Goal: Task Accomplishment & Management: Manage account settings

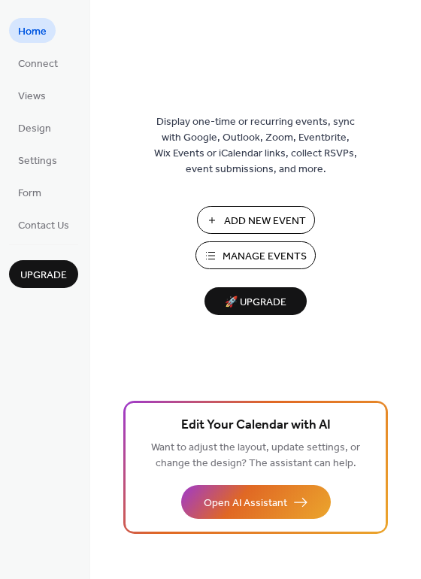
click at [256, 258] on span "Manage Events" at bounding box center [265, 257] width 84 height 16
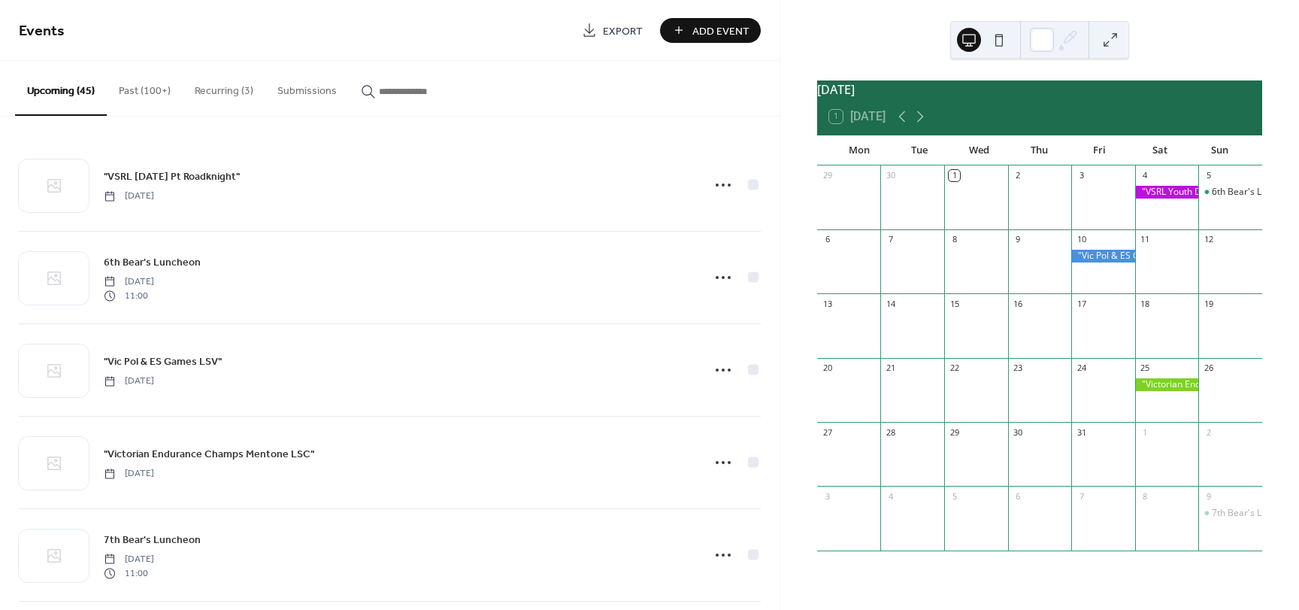
click at [220, 90] on button "Recurring (3)" at bounding box center [224, 87] width 83 height 53
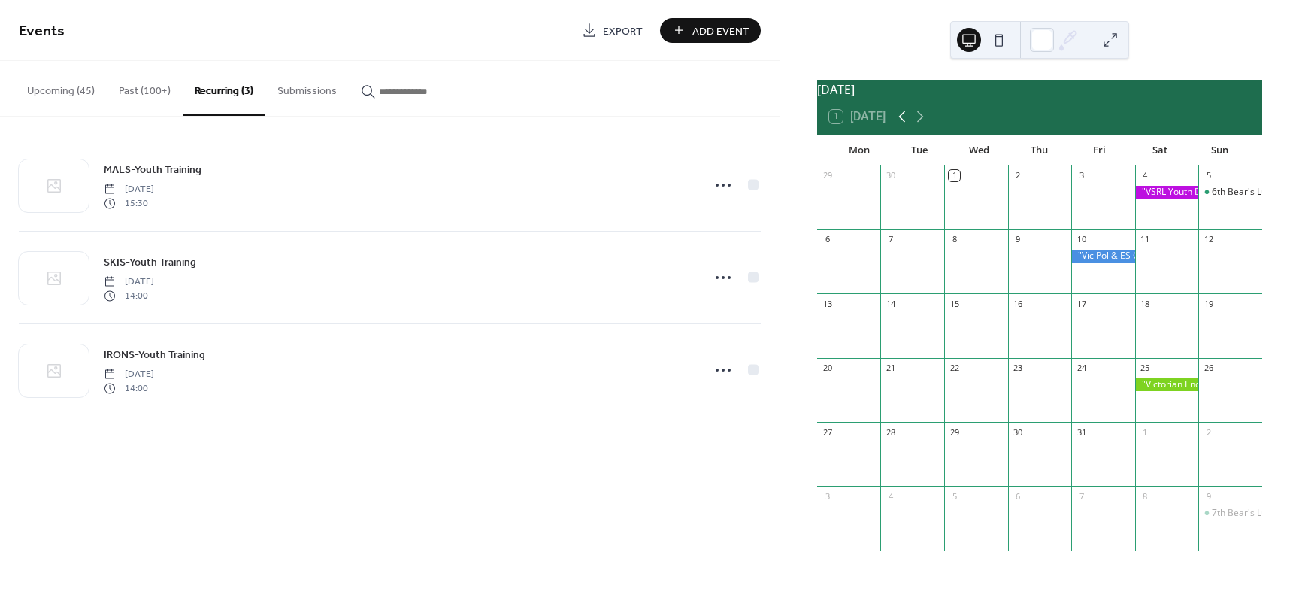
click at [900, 120] on icon at bounding box center [902, 117] width 18 height 18
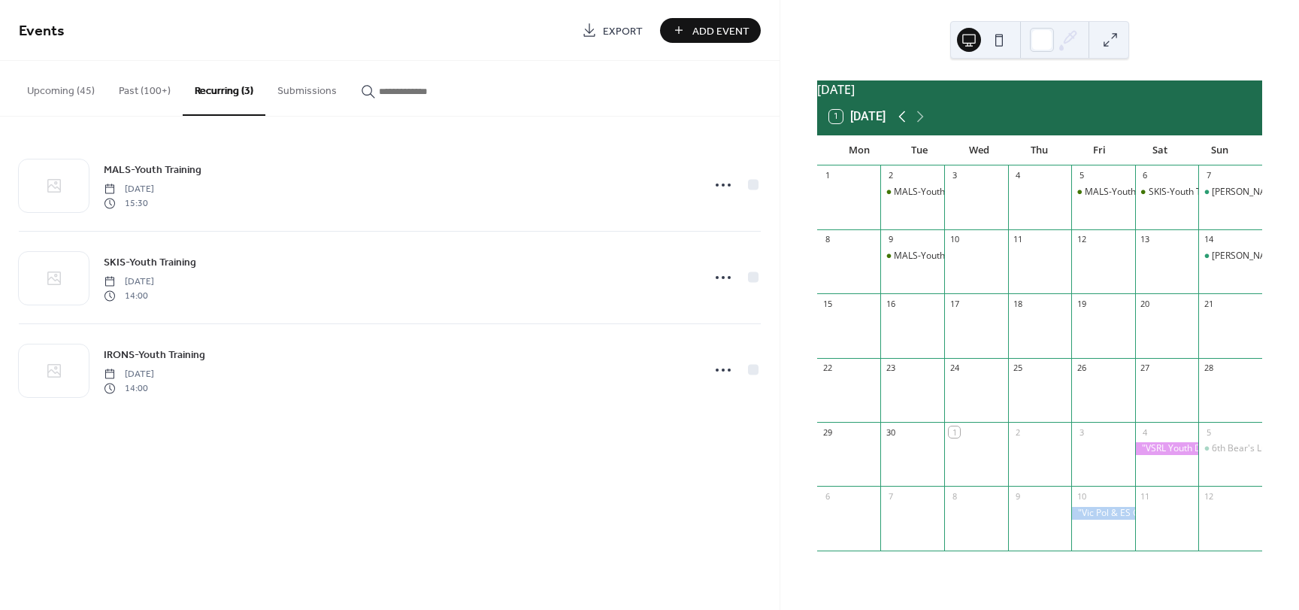
click at [900, 120] on icon at bounding box center [902, 117] width 18 height 18
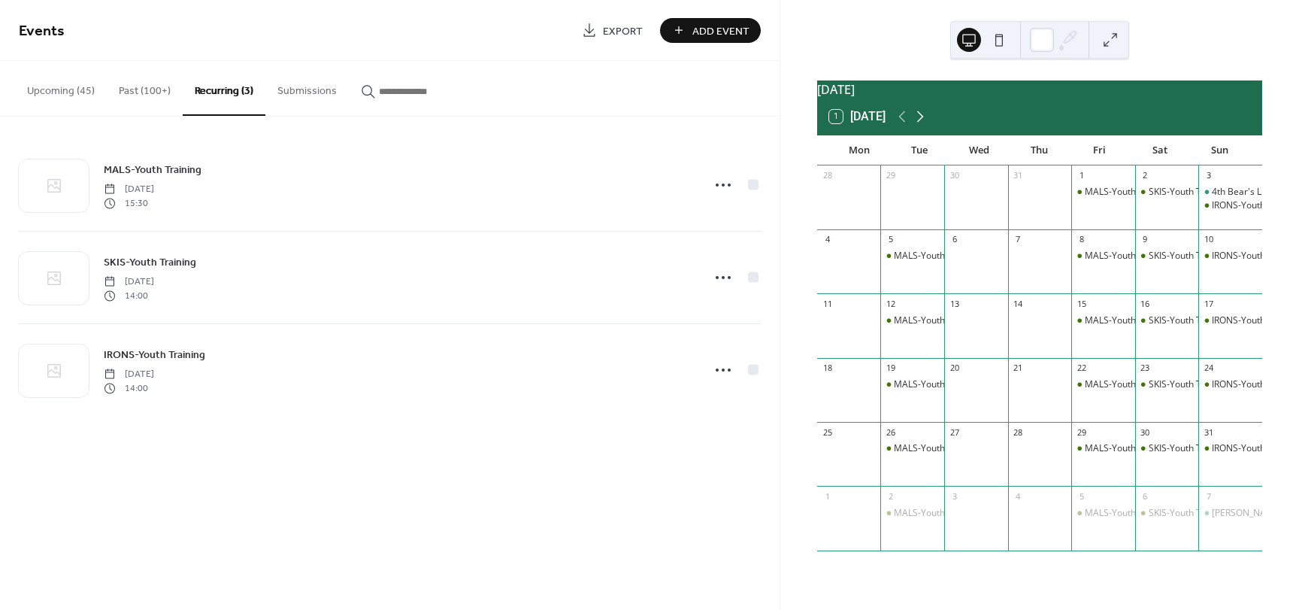
click at [924, 126] on icon at bounding box center [920, 117] width 18 height 18
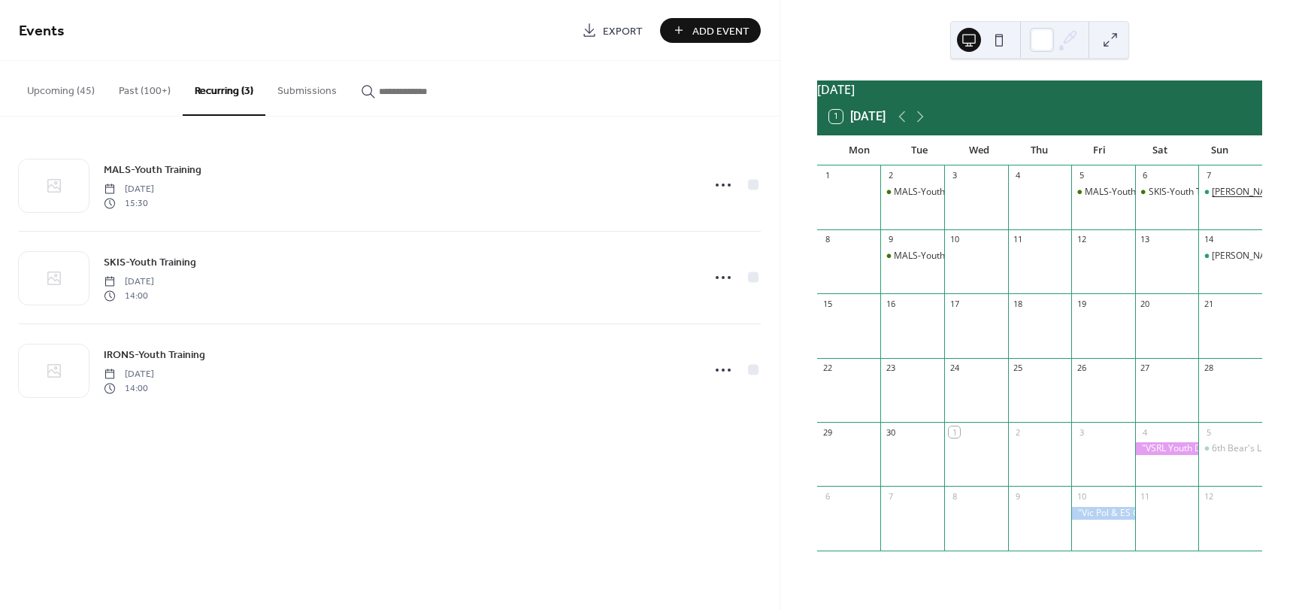
click at [1220, 196] on div "[PERSON_NAME] Training" at bounding box center [1266, 192] width 108 height 13
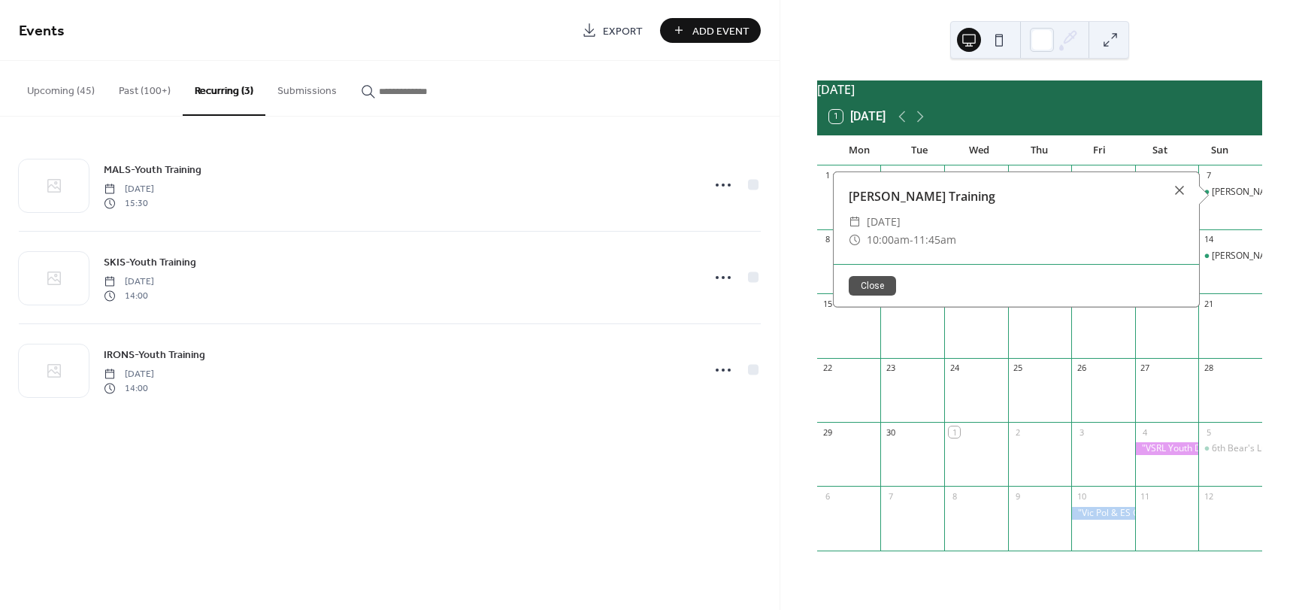
click at [135, 85] on button "Past (100+)" at bounding box center [145, 87] width 76 height 53
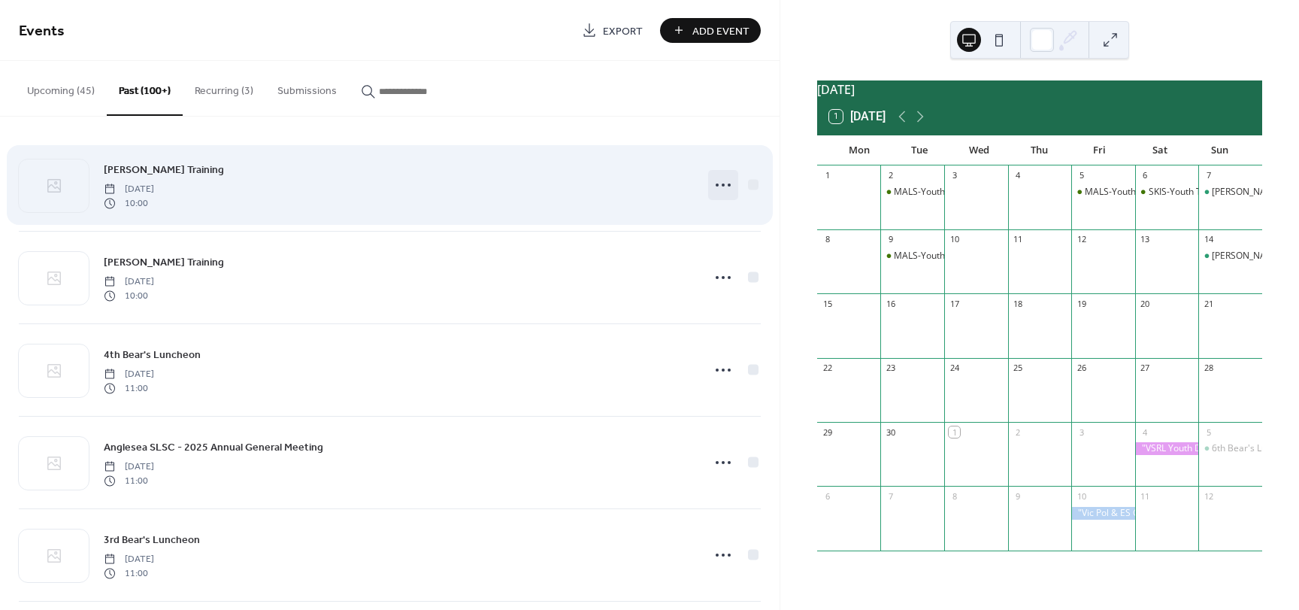
click at [724, 180] on icon at bounding box center [723, 185] width 24 height 24
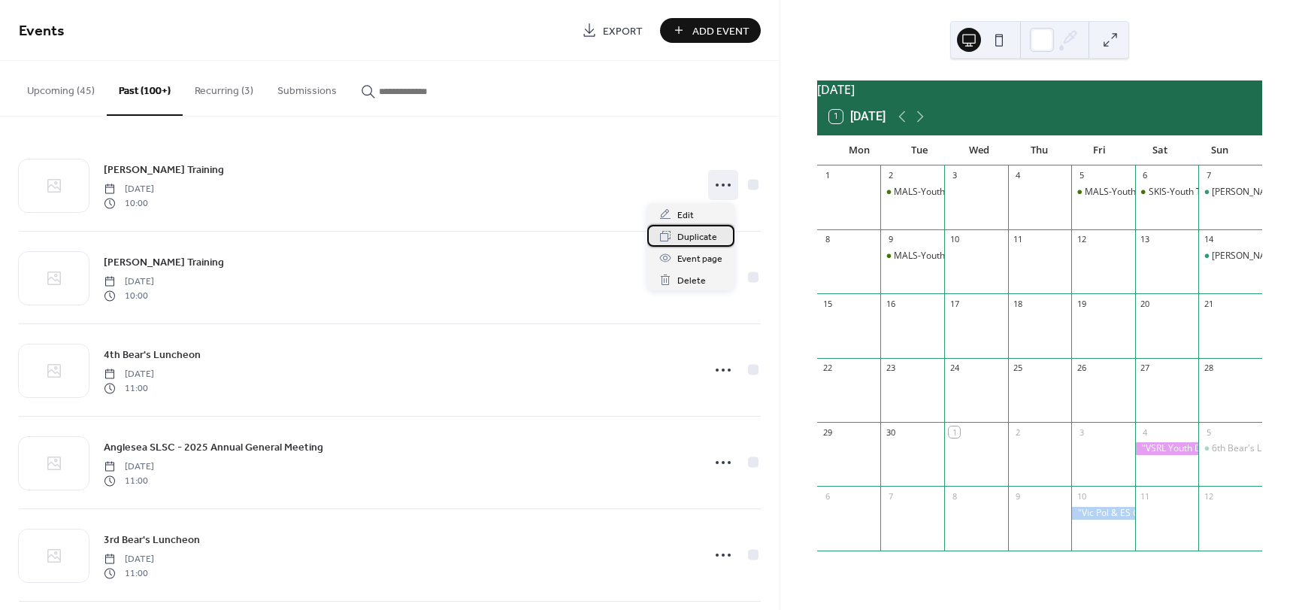
click at [702, 237] on span "Duplicate" at bounding box center [698, 237] width 40 height 16
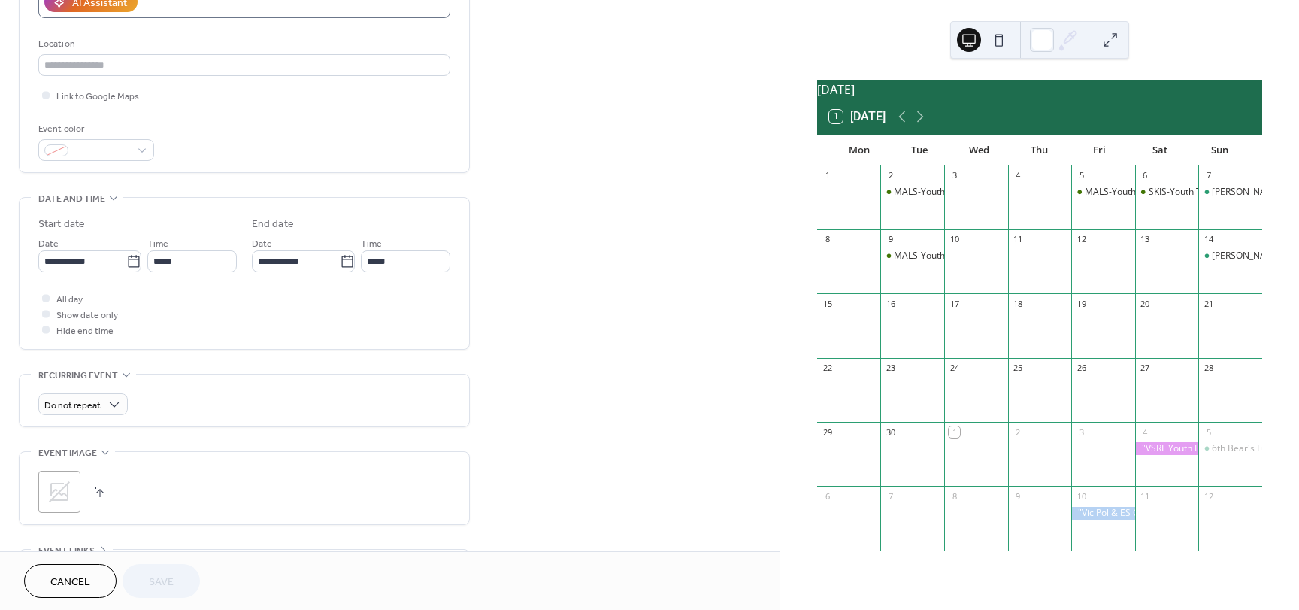
scroll to position [301, 0]
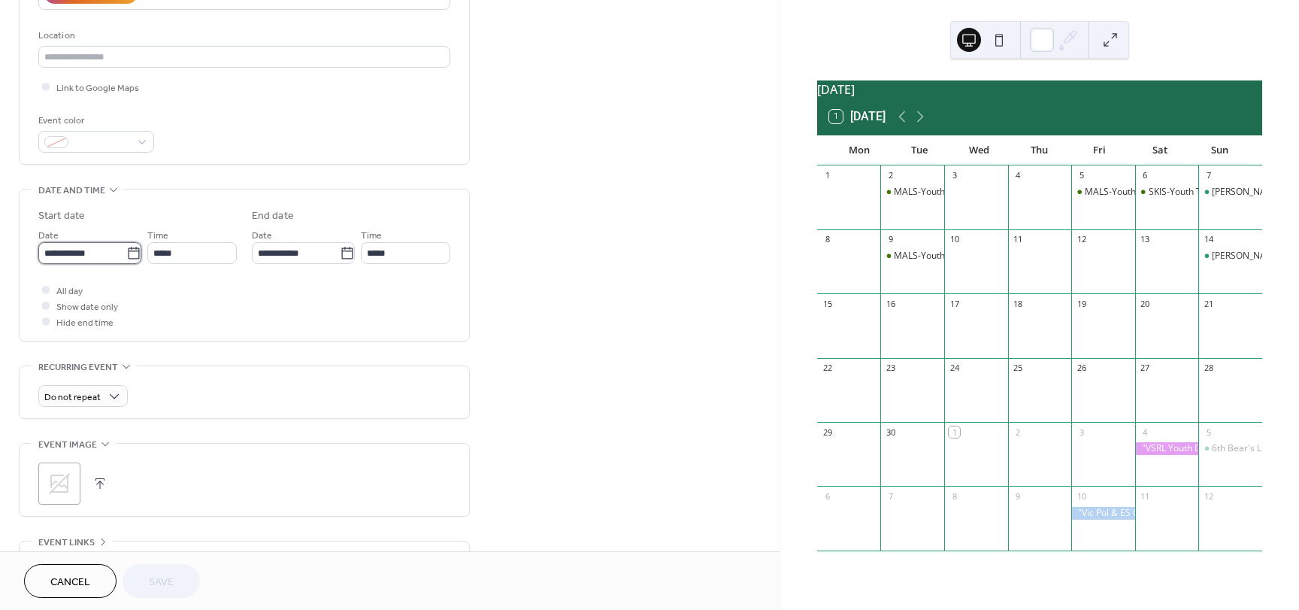
click at [99, 253] on input "**********" at bounding box center [82, 253] width 88 height 22
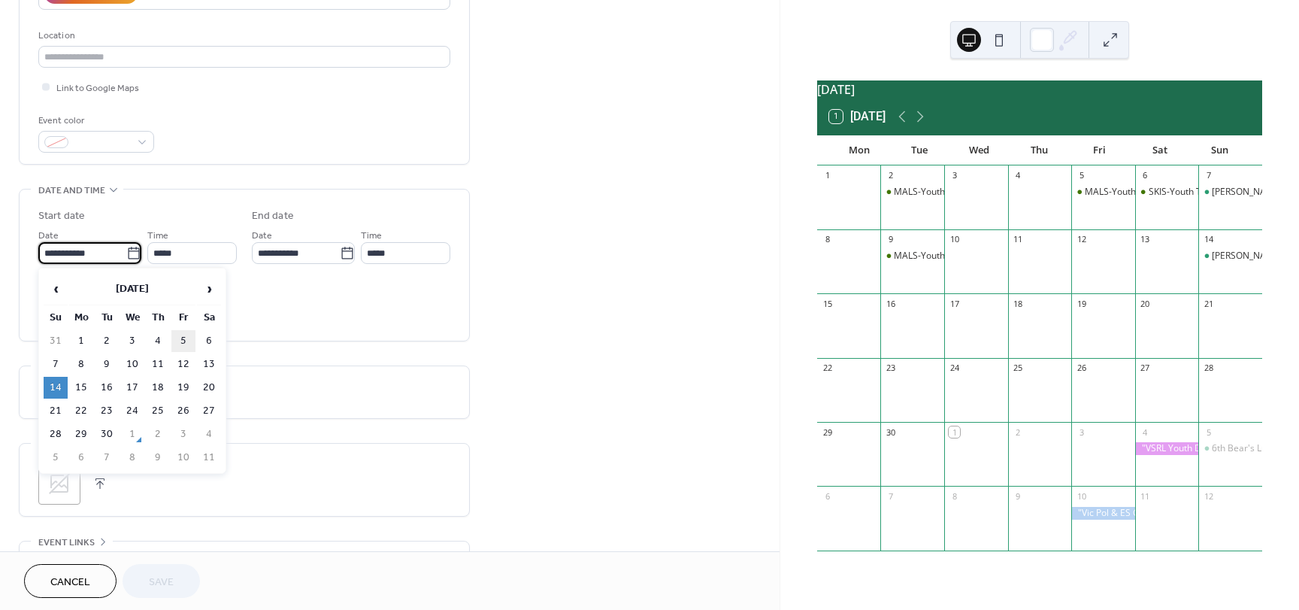
click at [181, 335] on td "5" at bounding box center [183, 341] width 24 height 22
type input "**********"
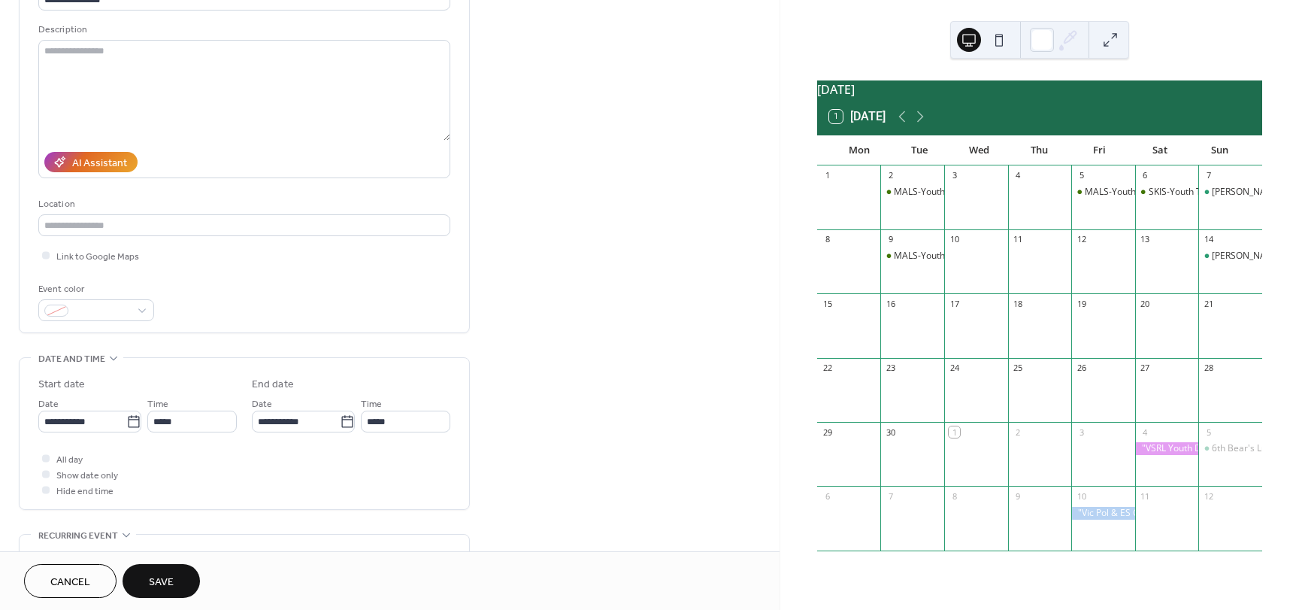
scroll to position [0, 0]
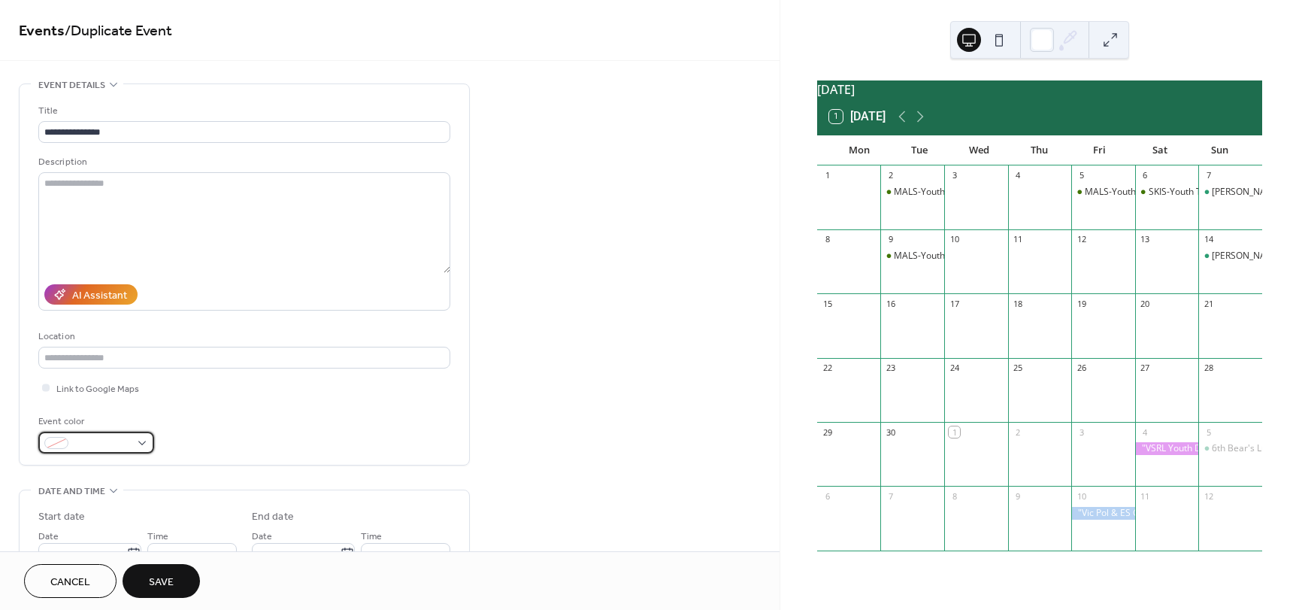
click at [141, 441] on div at bounding box center [96, 443] width 116 height 22
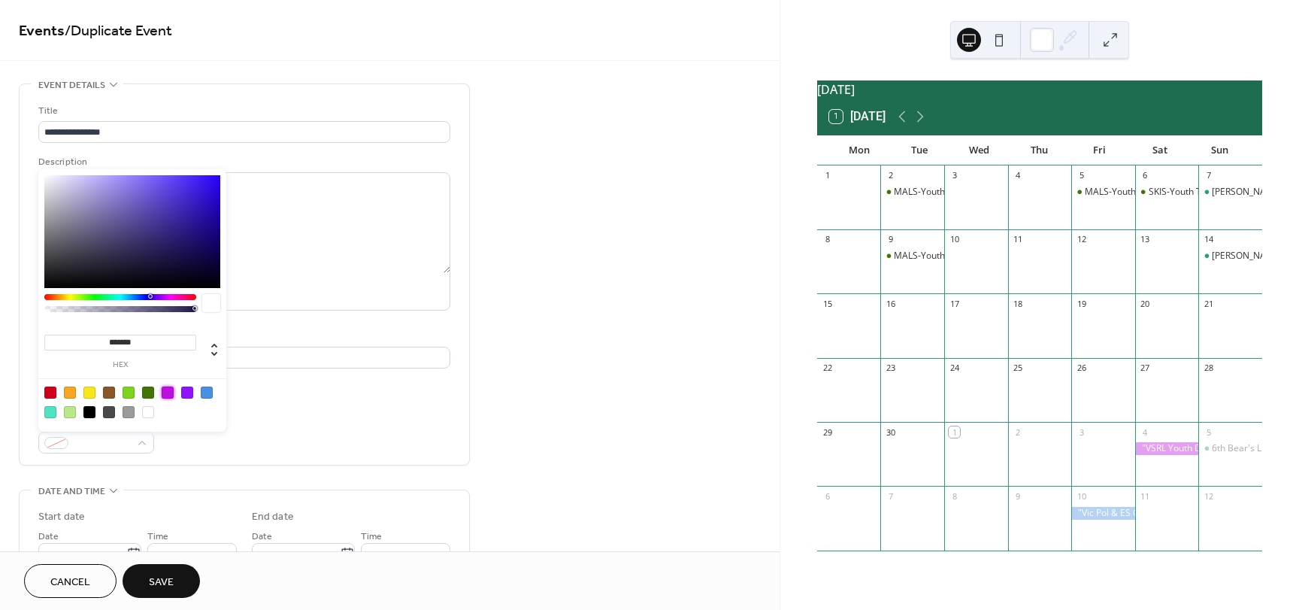
click at [169, 393] on div at bounding box center [168, 393] width 12 height 12
type input "*******"
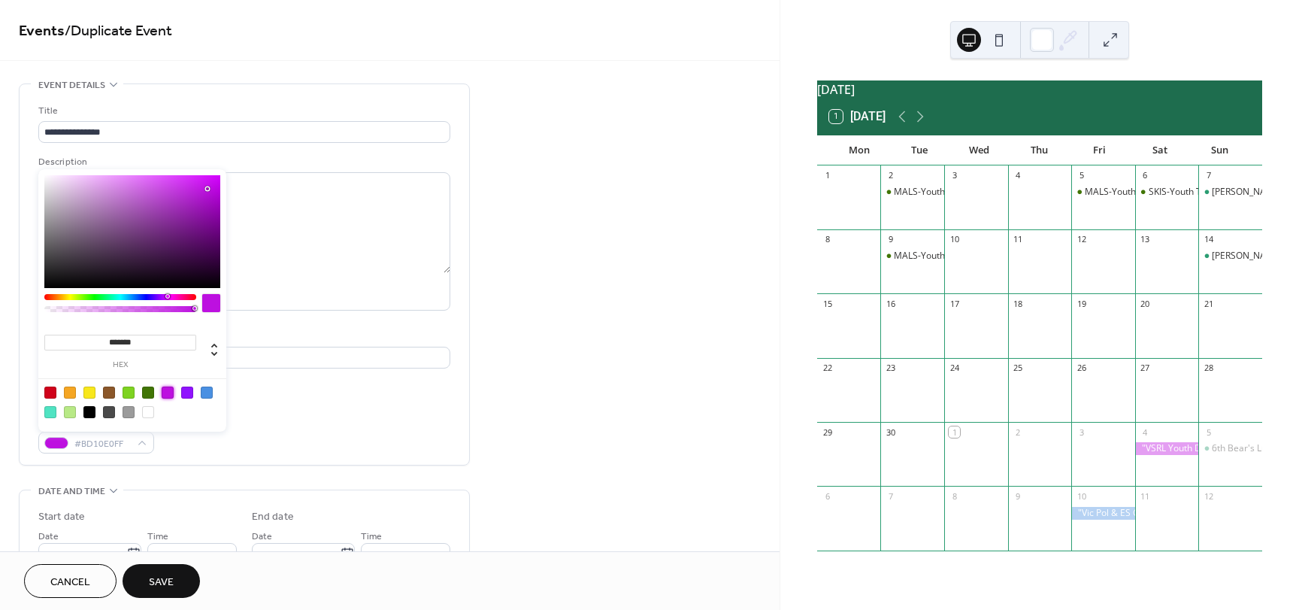
click at [144, 578] on button "Save" at bounding box center [161, 581] width 77 height 34
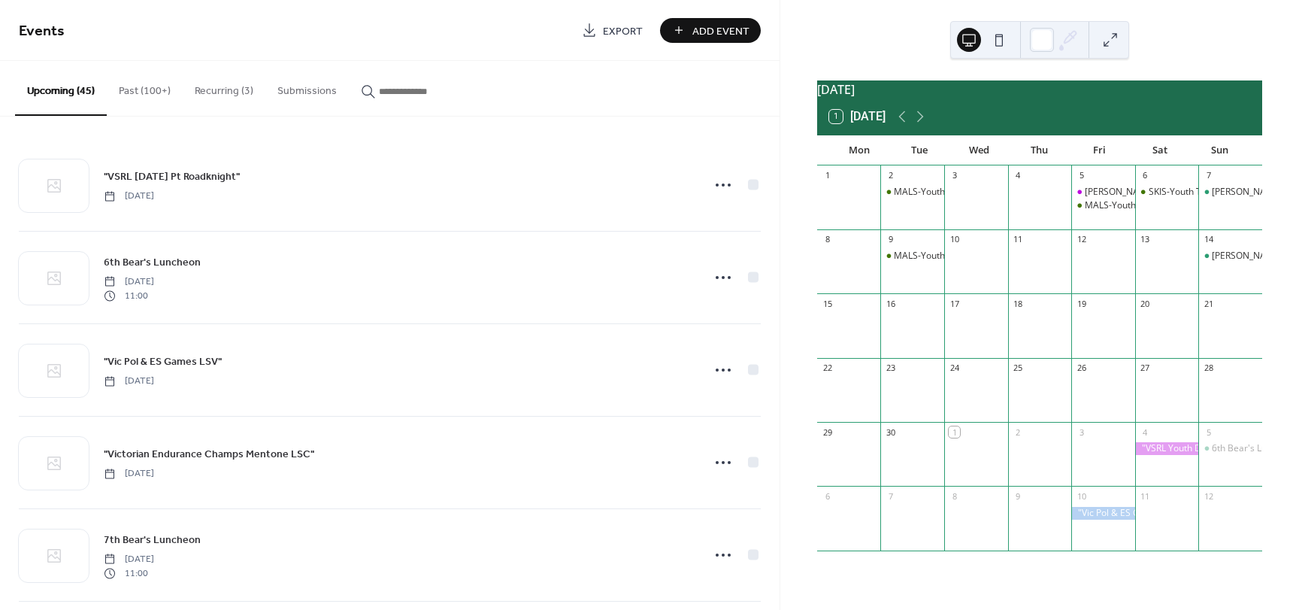
click at [145, 92] on button "Past (100+)" at bounding box center [145, 87] width 76 height 53
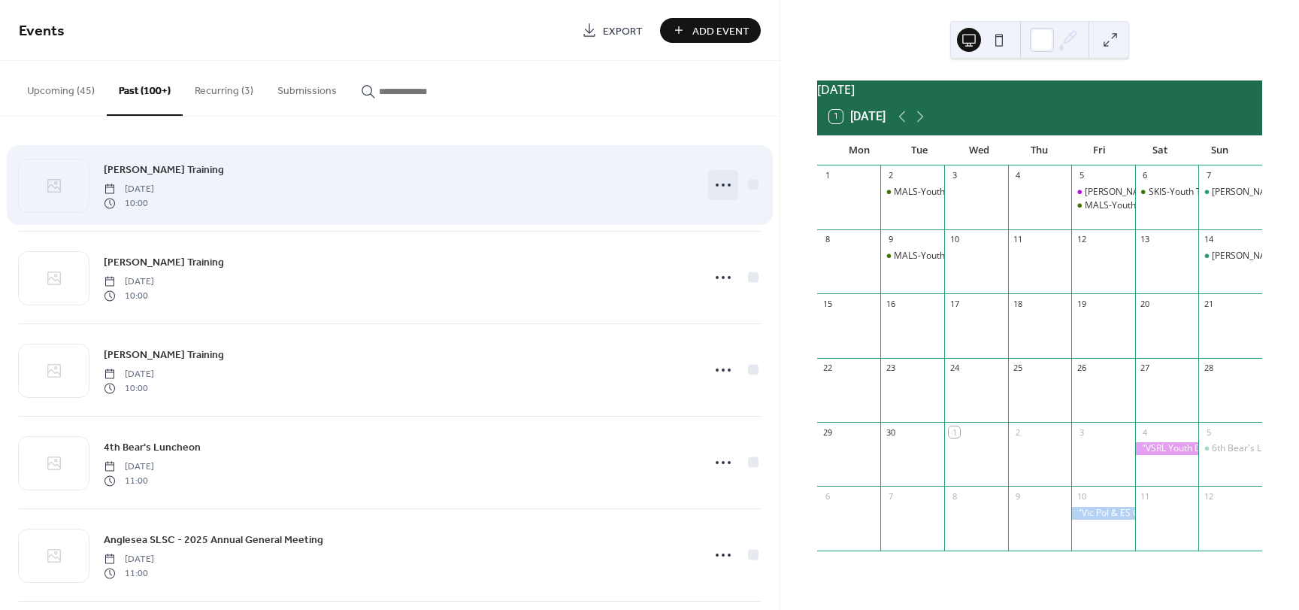
click at [716, 183] on icon at bounding box center [723, 185] width 24 height 24
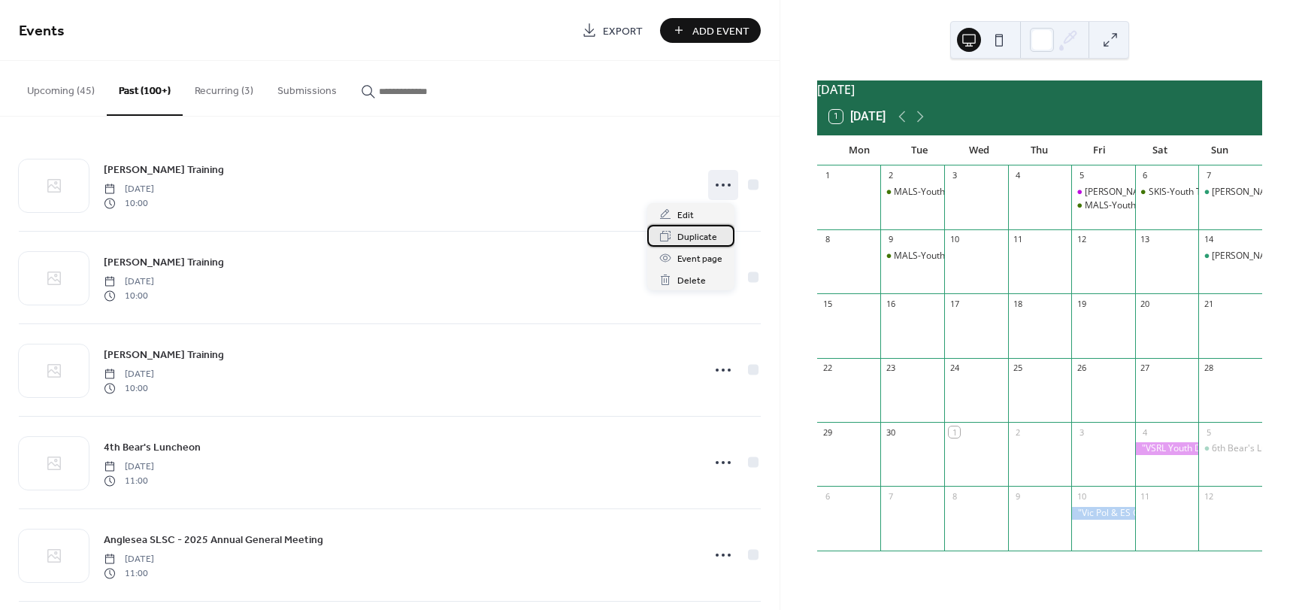
click at [690, 241] on span "Duplicate" at bounding box center [698, 237] width 40 height 16
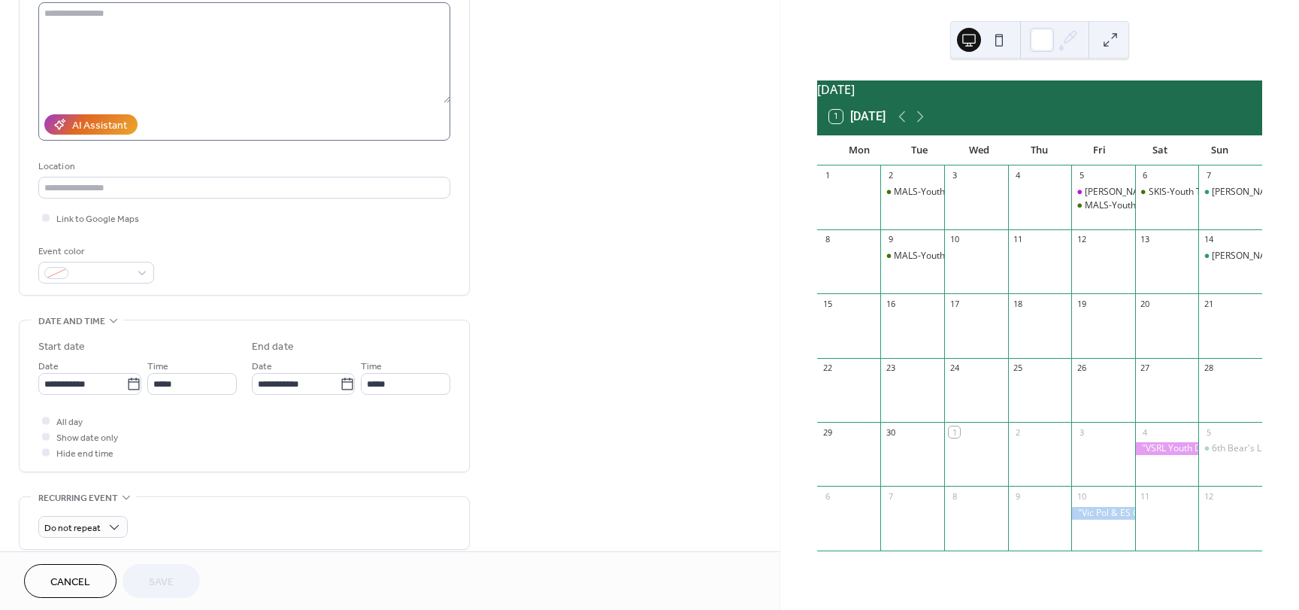
scroll to position [226, 0]
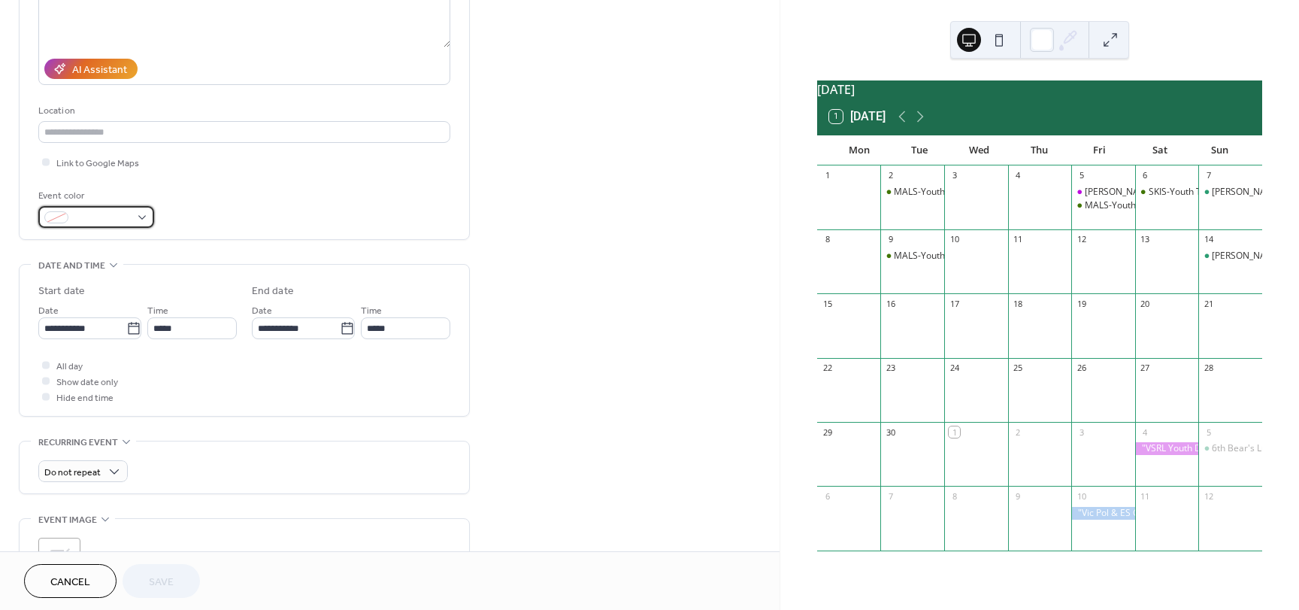
click at [142, 212] on div at bounding box center [96, 217] width 116 height 22
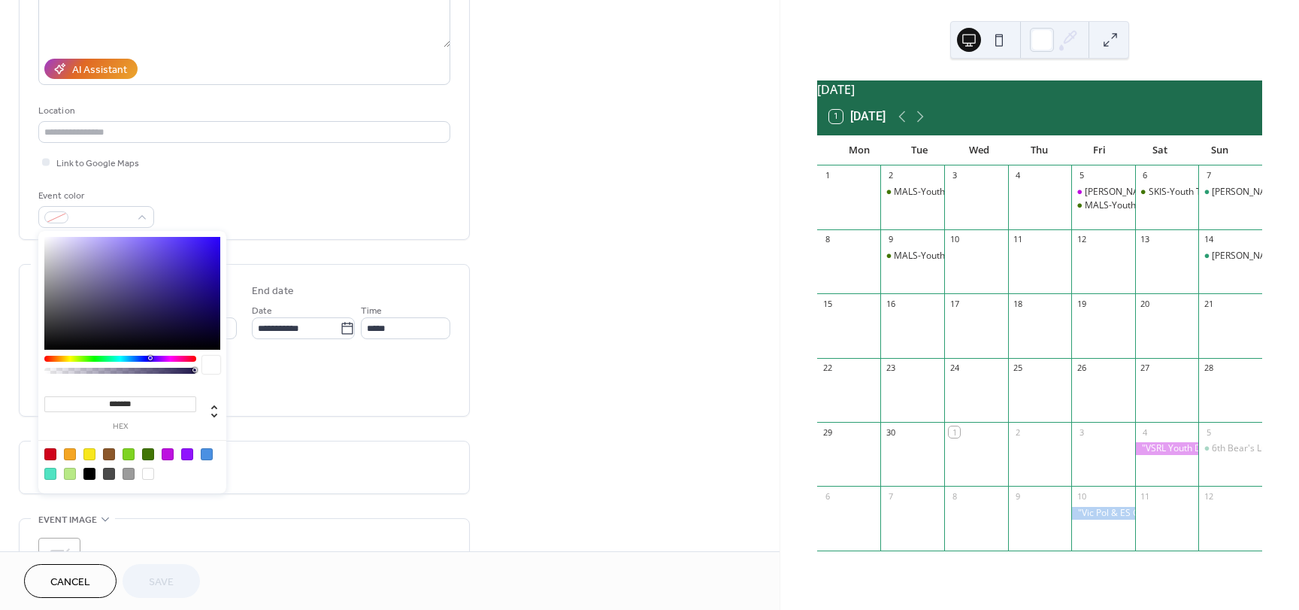
click at [167, 453] on div at bounding box center [168, 454] width 12 height 12
type input "*******"
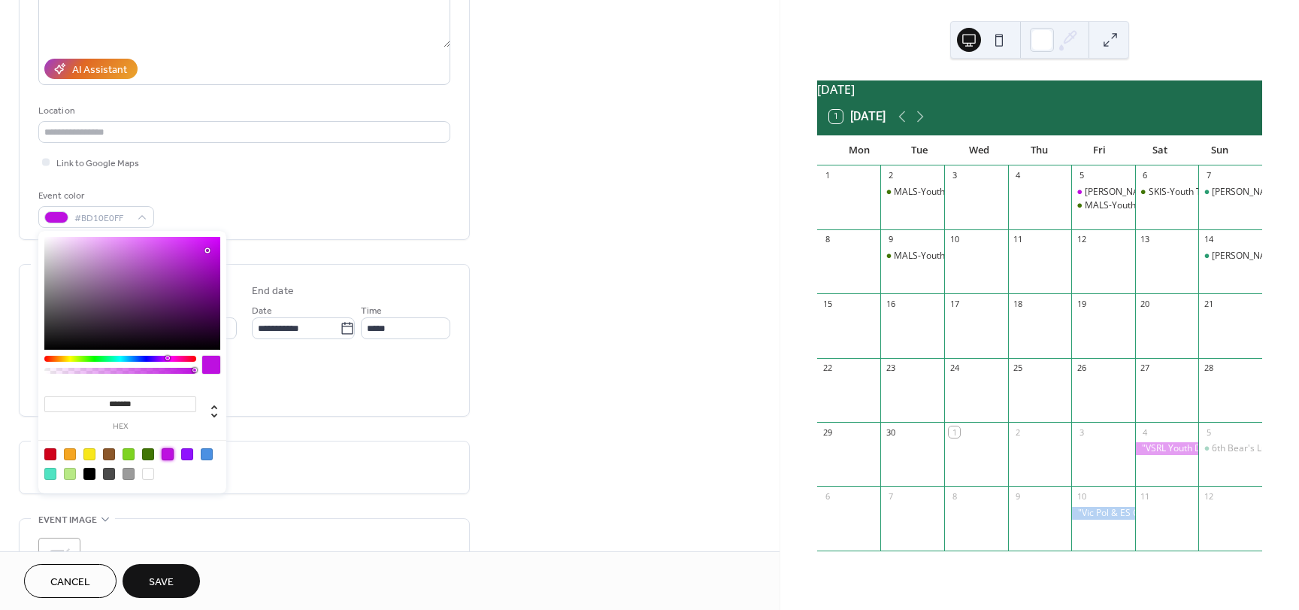
click at [326, 284] on label "End date" at bounding box center [351, 292] width 199 height 16
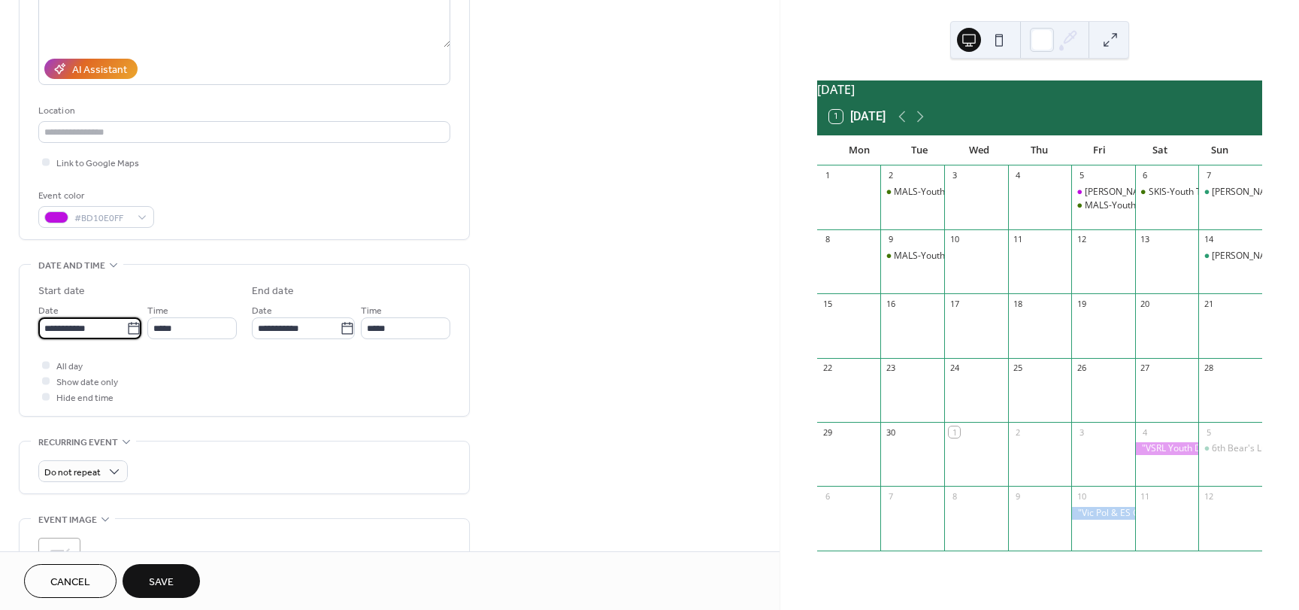
click at [59, 327] on input "**********" at bounding box center [82, 328] width 88 height 22
click at [202, 364] on span "›" at bounding box center [209, 364] width 23 height 30
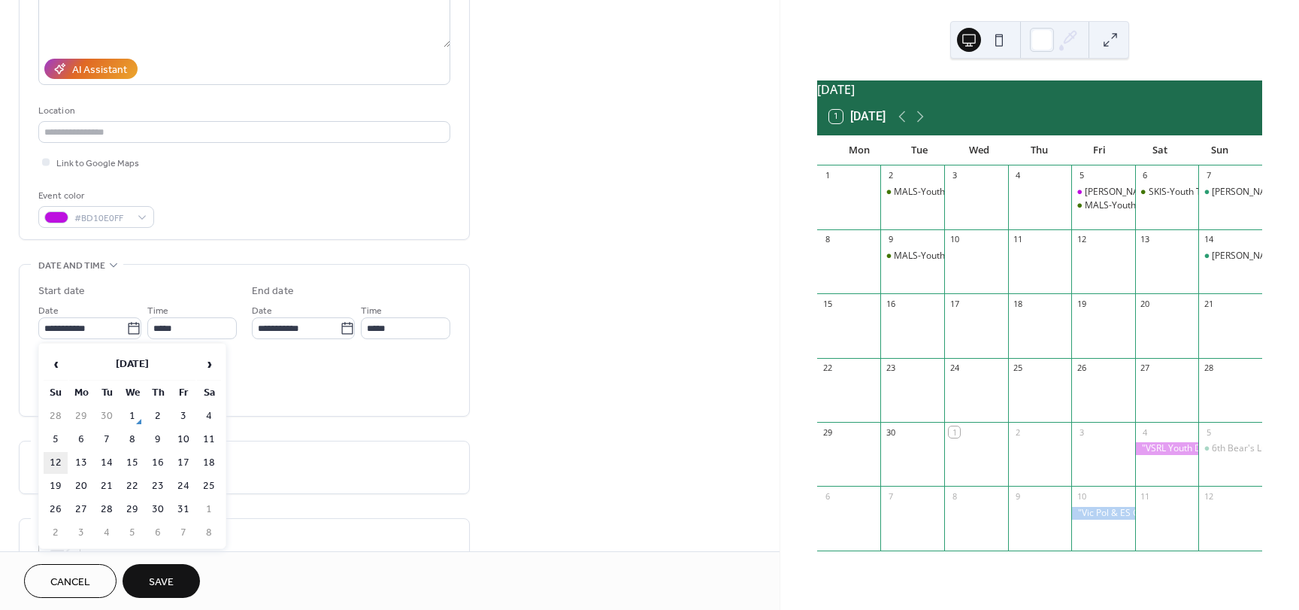
click at [53, 464] on td "12" at bounding box center [56, 463] width 24 height 22
type input "**********"
click at [160, 585] on span "Save" at bounding box center [161, 583] width 25 height 16
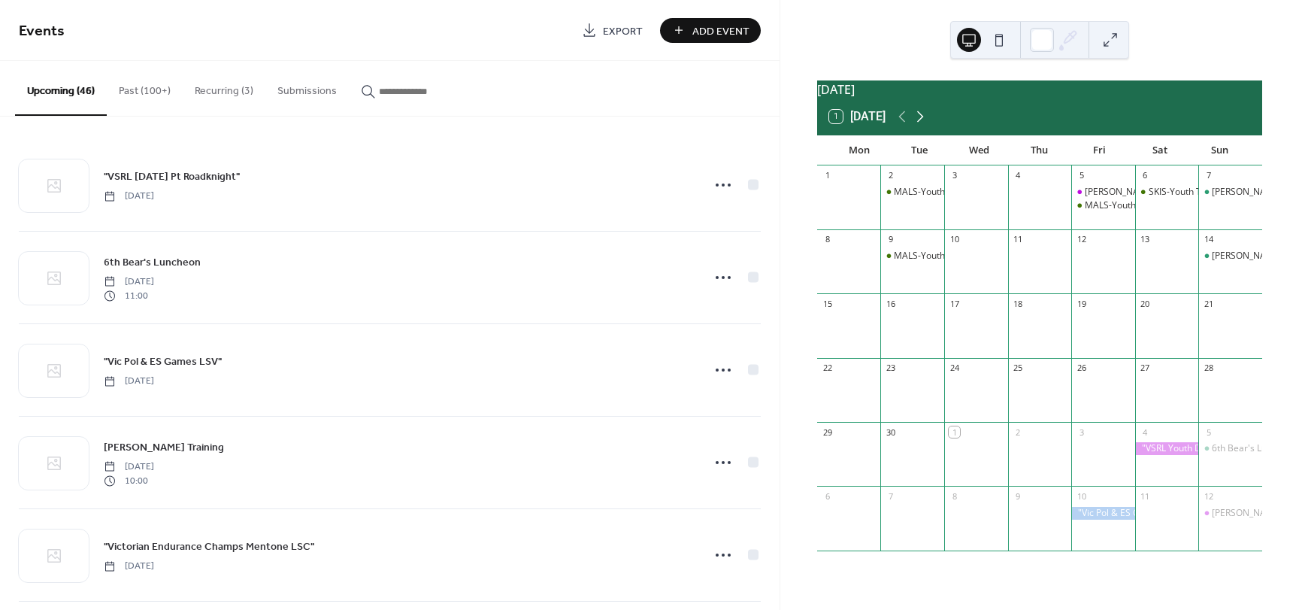
click at [923, 123] on icon at bounding box center [920, 116] width 7 height 11
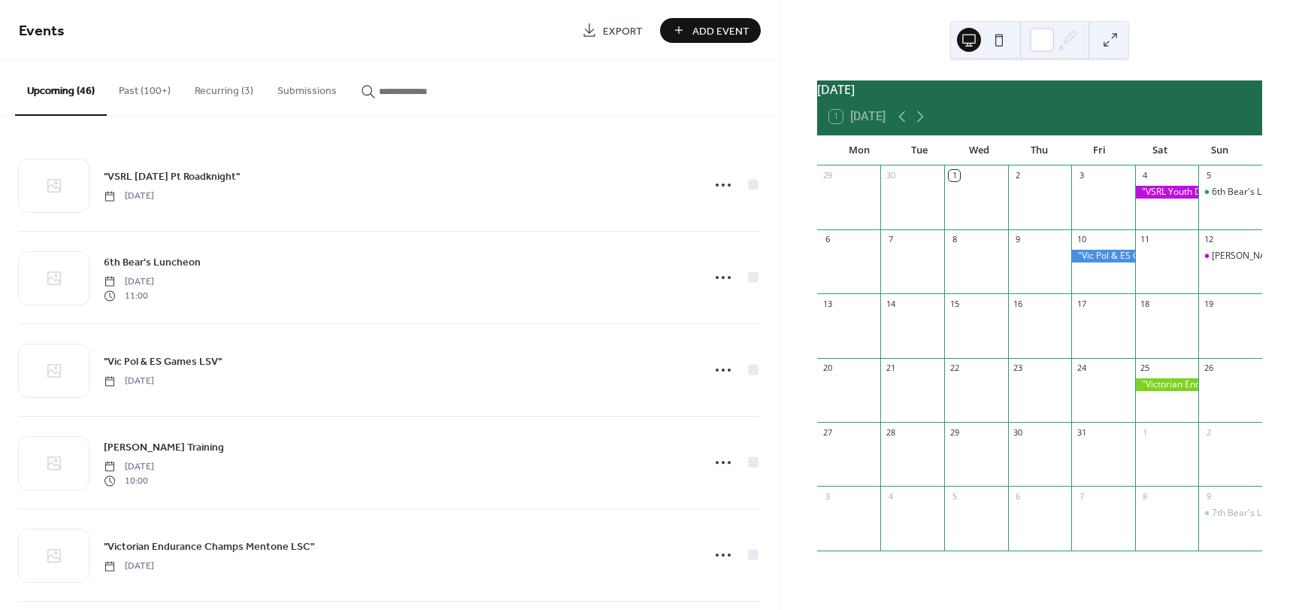
click at [144, 89] on button "Past (100+)" at bounding box center [145, 87] width 76 height 53
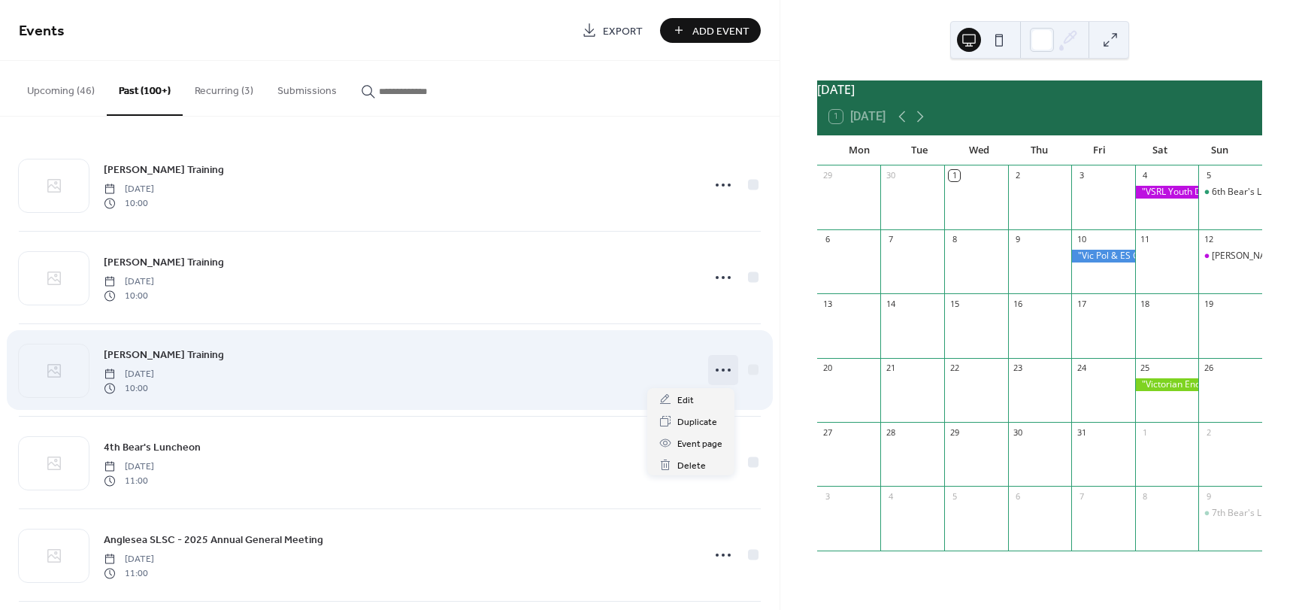
click at [716, 371] on circle at bounding box center [717, 369] width 3 height 3
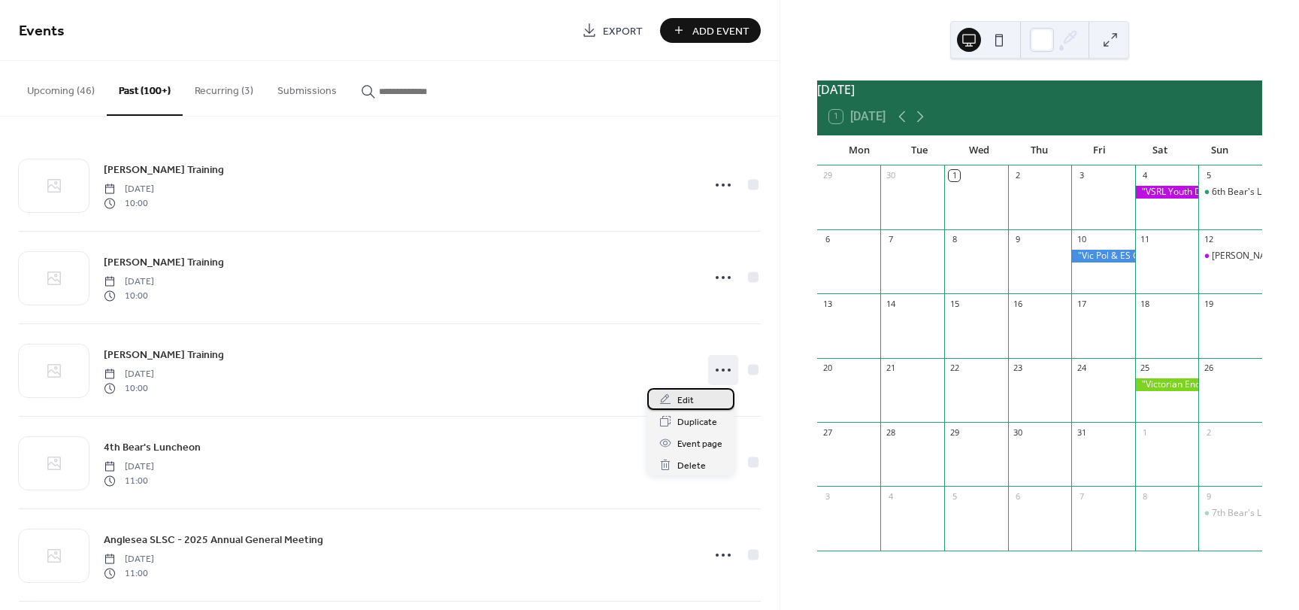
click at [693, 396] on span "Edit" at bounding box center [686, 401] width 17 height 16
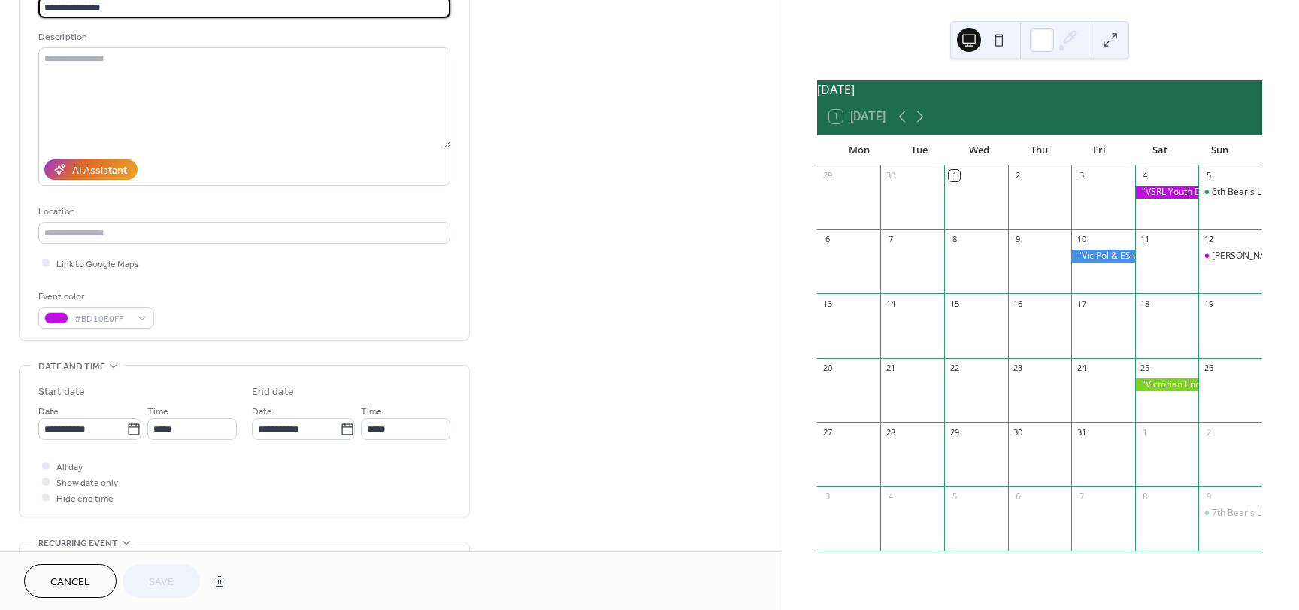
scroll to position [150, 0]
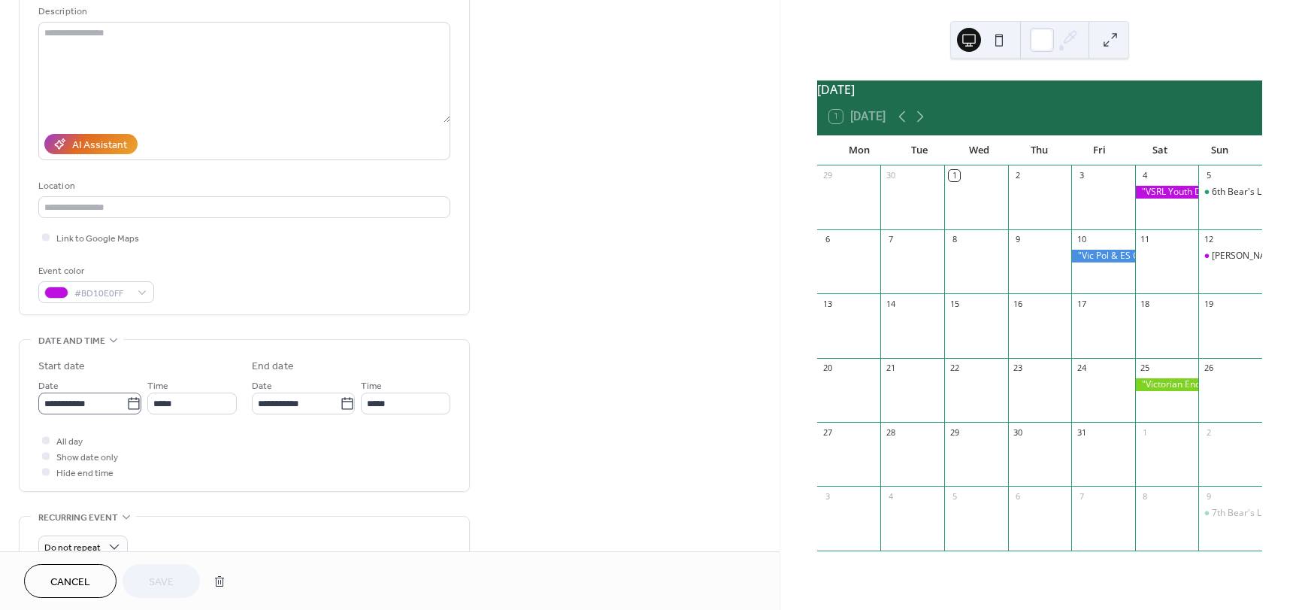
click at [126, 406] on icon at bounding box center [133, 403] width 15 height 15
click at [126, 406] on input "**********" at bounding box center [82, 404] width 88 height 22
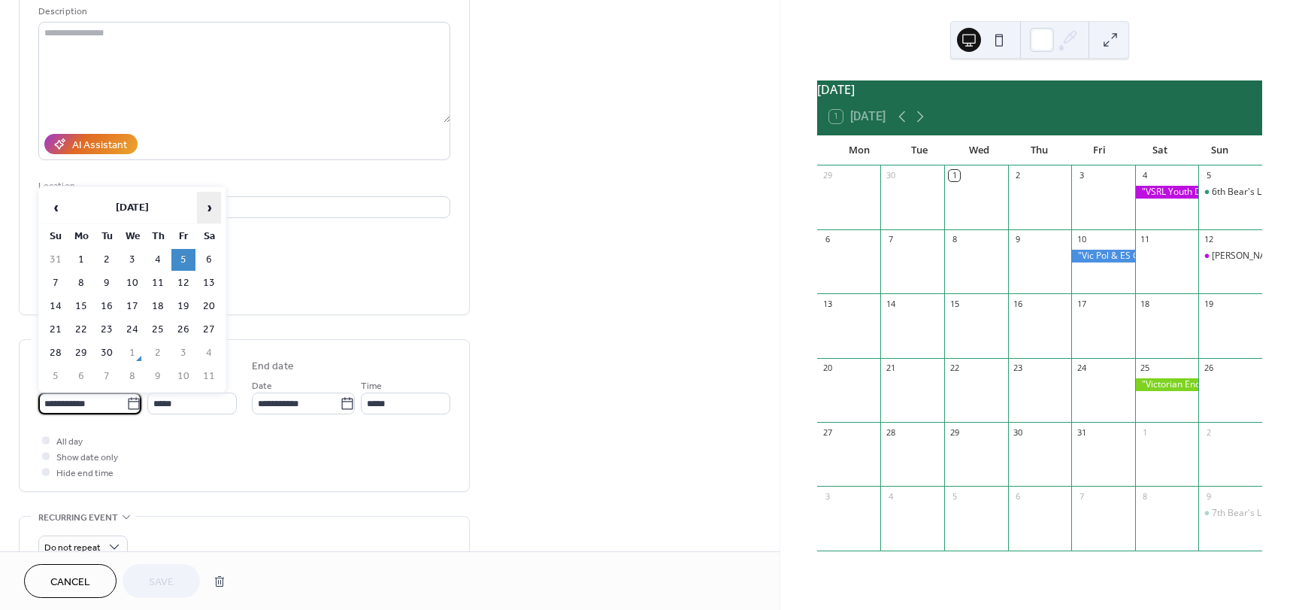
click at [210, 202] on span "›" at bounding box center [209, 208] width 23 height 30
click at [59, 284] on td "5" at bounding box center [56, 283] width 24 height 22
type input "**********"
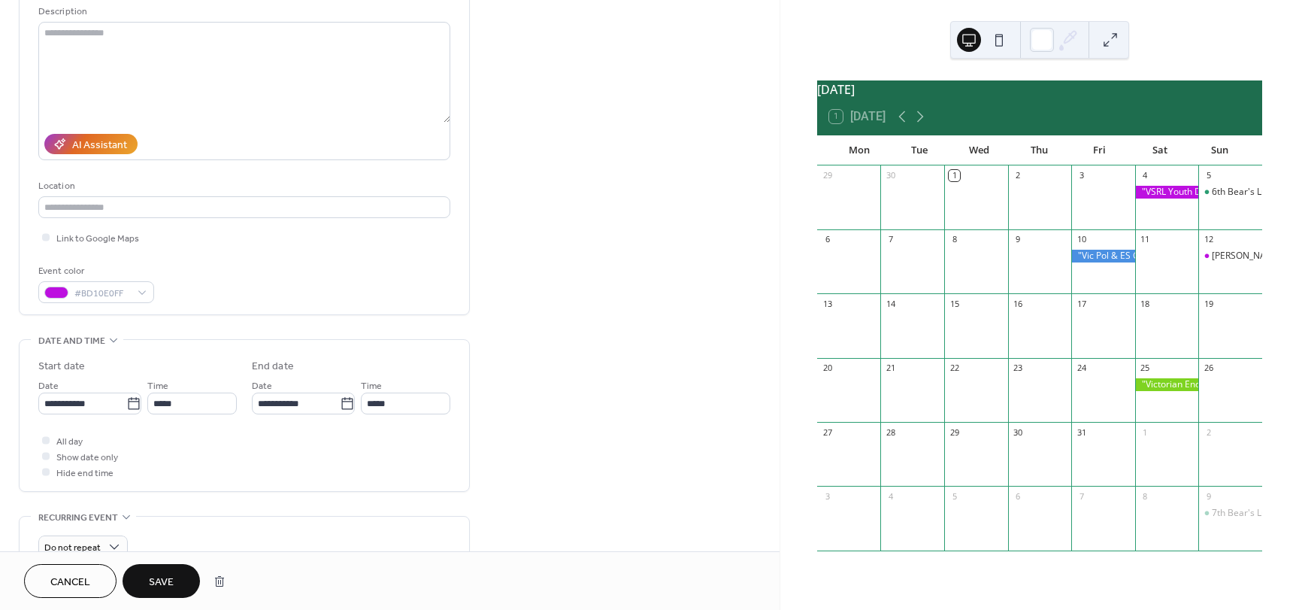
click at [170, 585] on span "Save" at bounding box center [161, 583] width 25 height 16
